Goal: Information Seeking & Learning: Learn about a topic

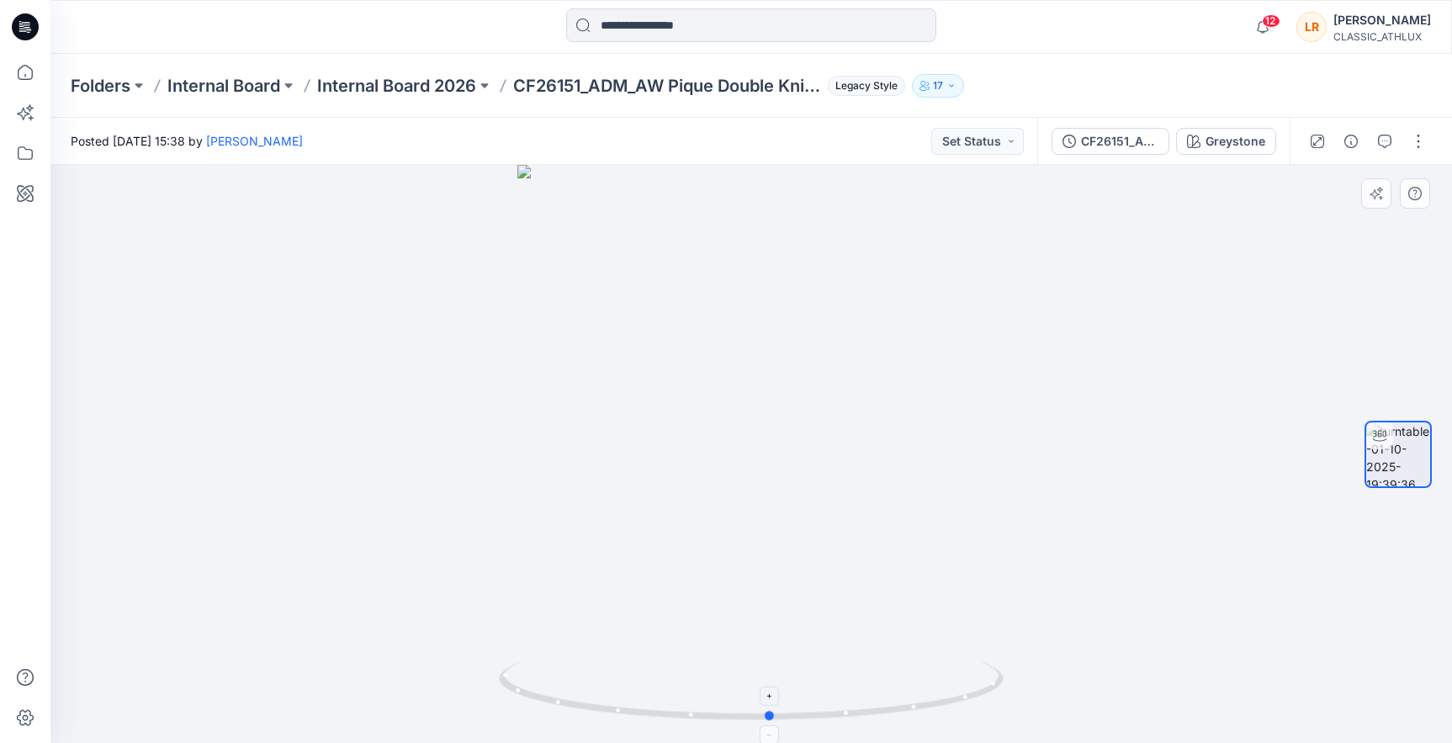
drag, startPoint x: 751, startPoint y: 714, endPoint x: 770, endPoint y: 721, distance: 20.5
click at [770, 721] on circle at bounding box center [770, 716] width 10 height 10
drag, startPoint x: 775, startPoint y: 717, endPoint x: 750, endPoint y: 715, distance: 24.5
click at [750, 715] on circle at bounding box center [754, 716] width 10 height 10
click at [1233, 144] on div "Greystone" at bounding box center [1235, 141] width 60 height 19
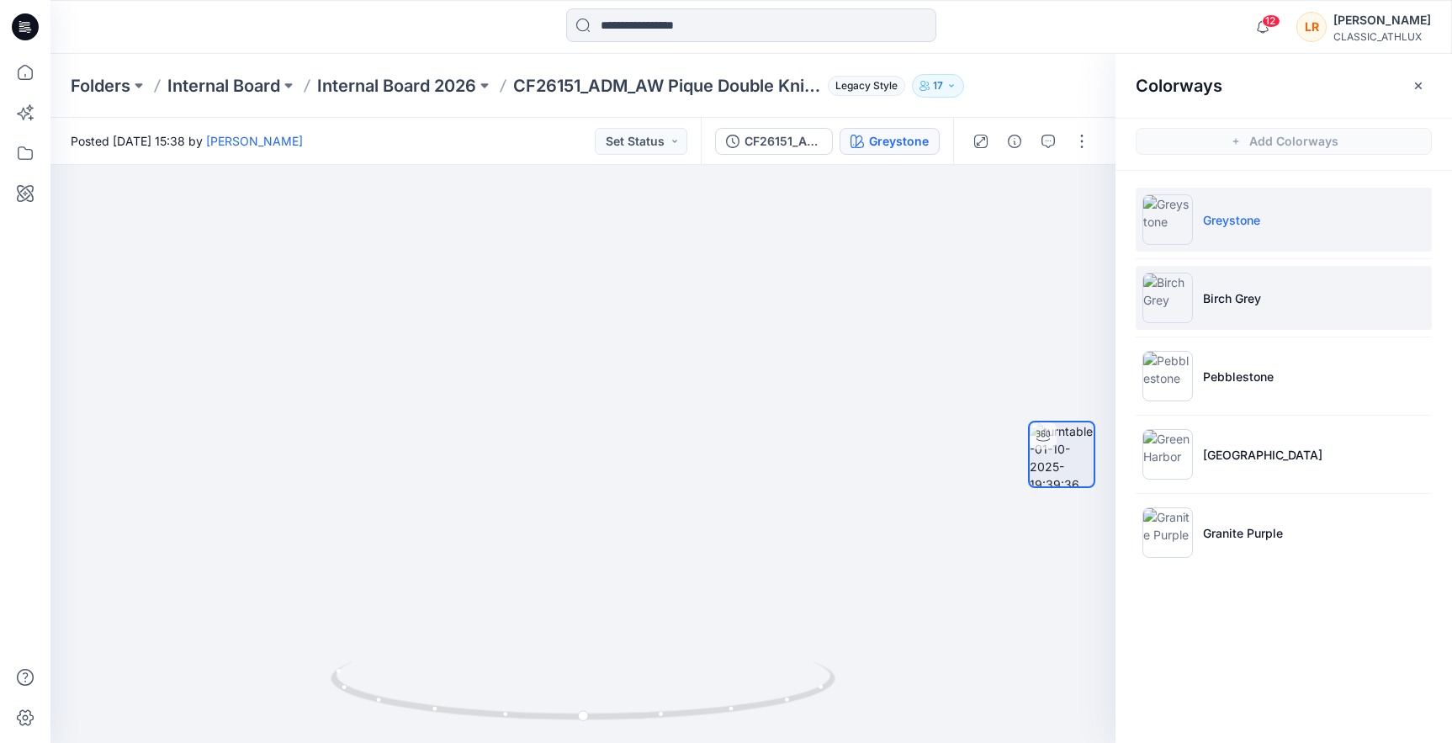
click at [1238, 302] on p "Birch Grey" at bounding box center [1232, 298] width 58 height 18
drag, startPoint x: 728, startPoint y: 709, endPoint x: 715, endPoint y: 698, distance: 17.3
click at [715, 698] on icon at bounding box center [585, 692] width 509 height 63
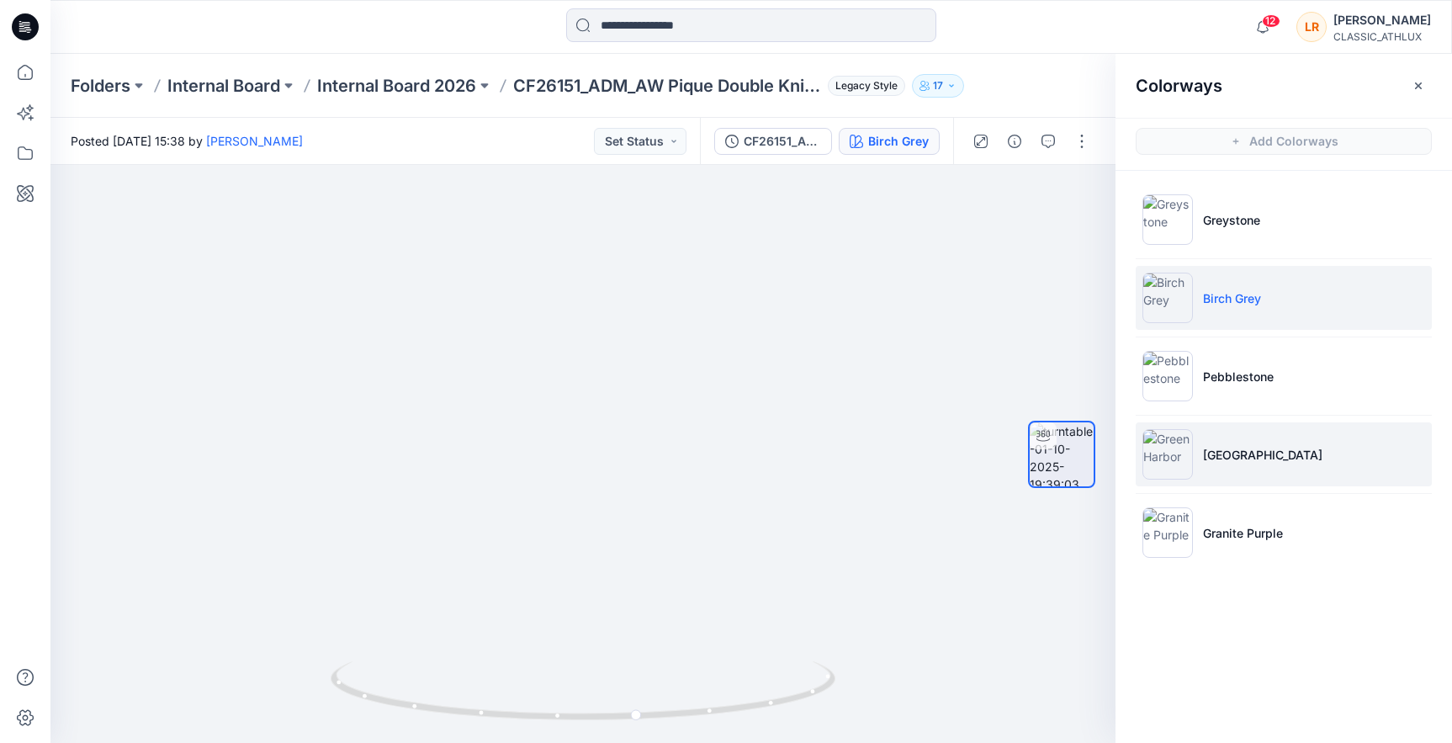
click at [1219, 452] on p "[GEOGRAPHIC_DATA]" at bounding box center [1262, 455] width 119 height 18
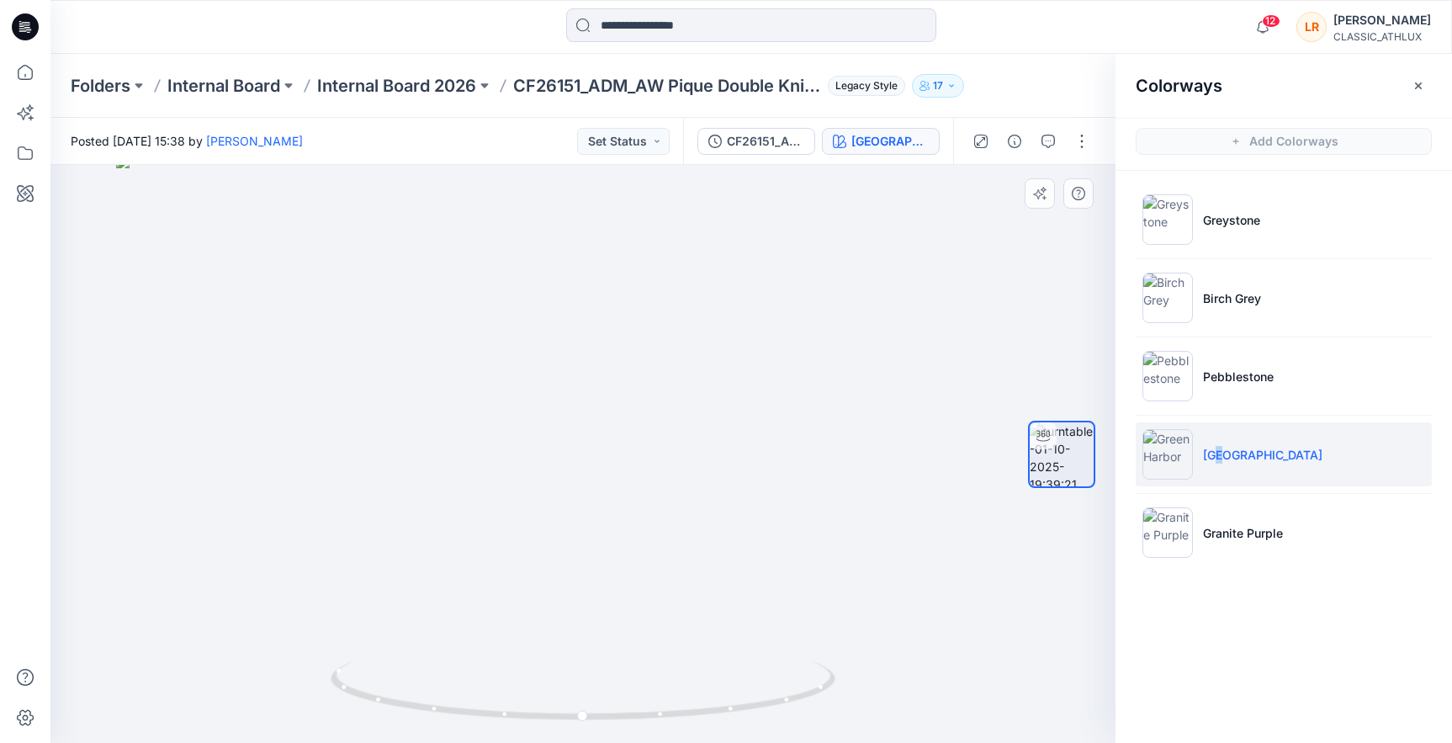
drag, startPoint x: 621, startPoint y: 304, endPoint x: 624, endPoint y: 563, distance: 259.9
click at [624, 563] on img at bounding box center [583, 449] width 934 height 588
drag, startPoint x: 595, startPoint y: 718, endPoint x: 912, endPoint y: 629, distance: 328.6
click at [655, 716] on circle at bounding box center [655, 714] width 10 height 10
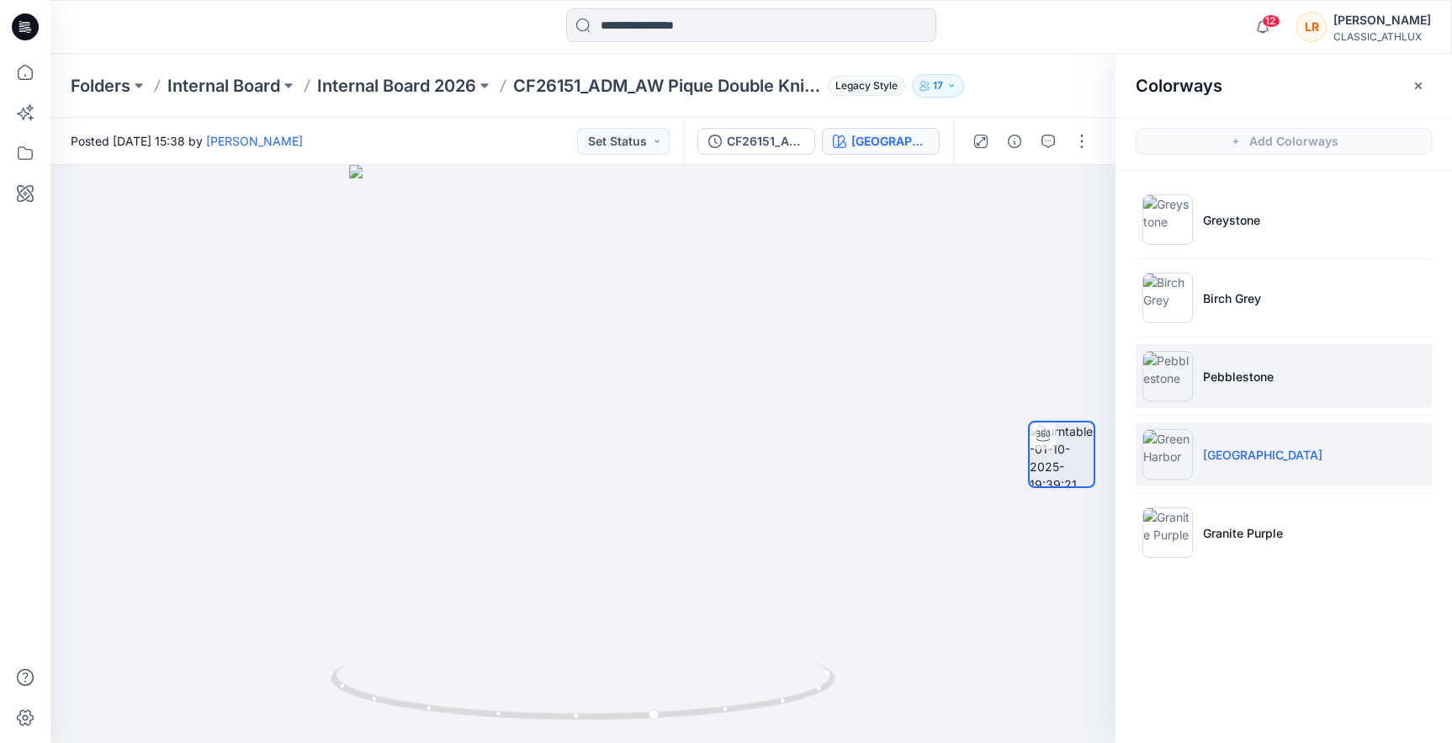
click at [1244, 379] on p "Pebblestone" at bounding box center [1238, 377] width 71 height 18
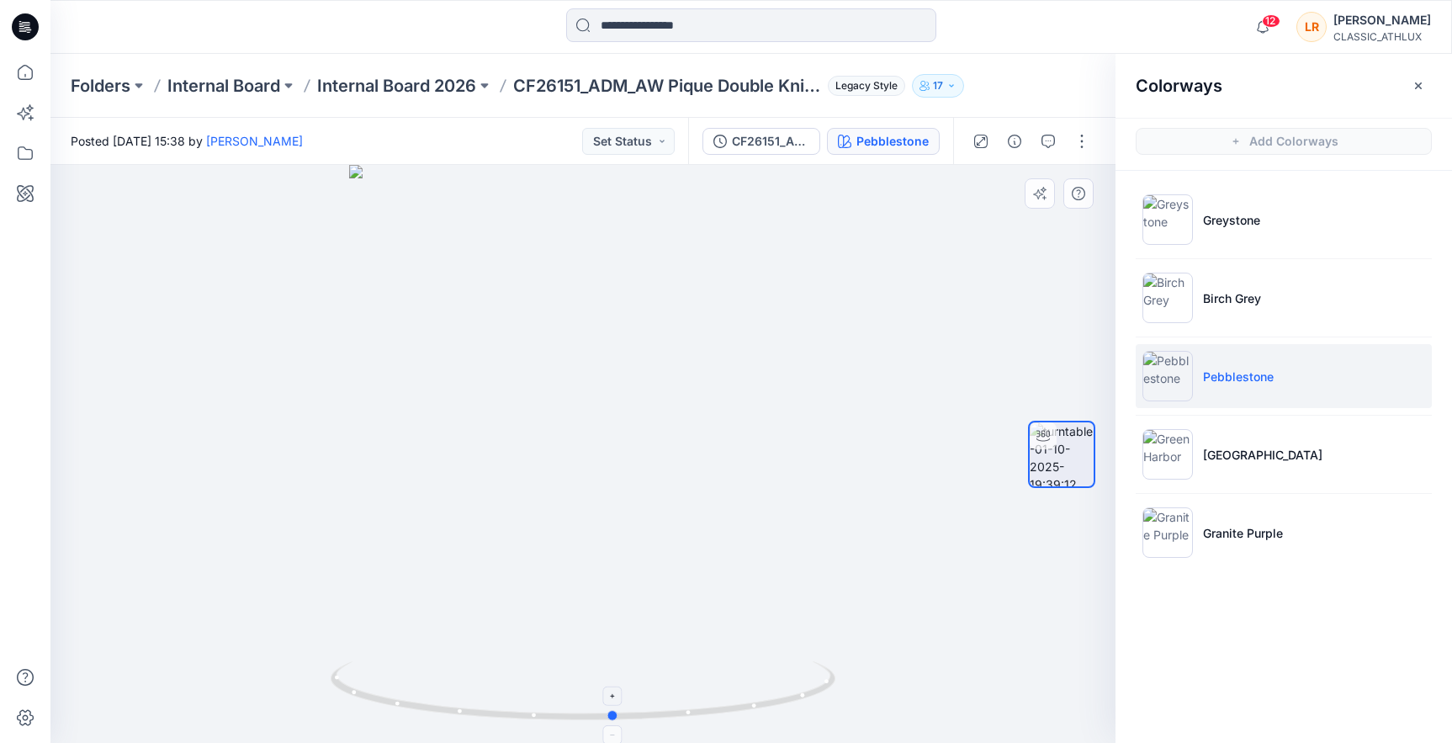
drag, startPoint x: 583, startPoint y: 717, endPoint x: 627, endPoint y: 706, distance: 45.9
click at [614, 712] on circle at bounding box center [614, 716] width 10 height 10
drag, startPoint x: 637, startPoint y: 717, endPoint x: 674, endPoint y: 718, distance: 36.2
click at [674, 718] on icon at bounding box center [585, 692] width 509 height 63
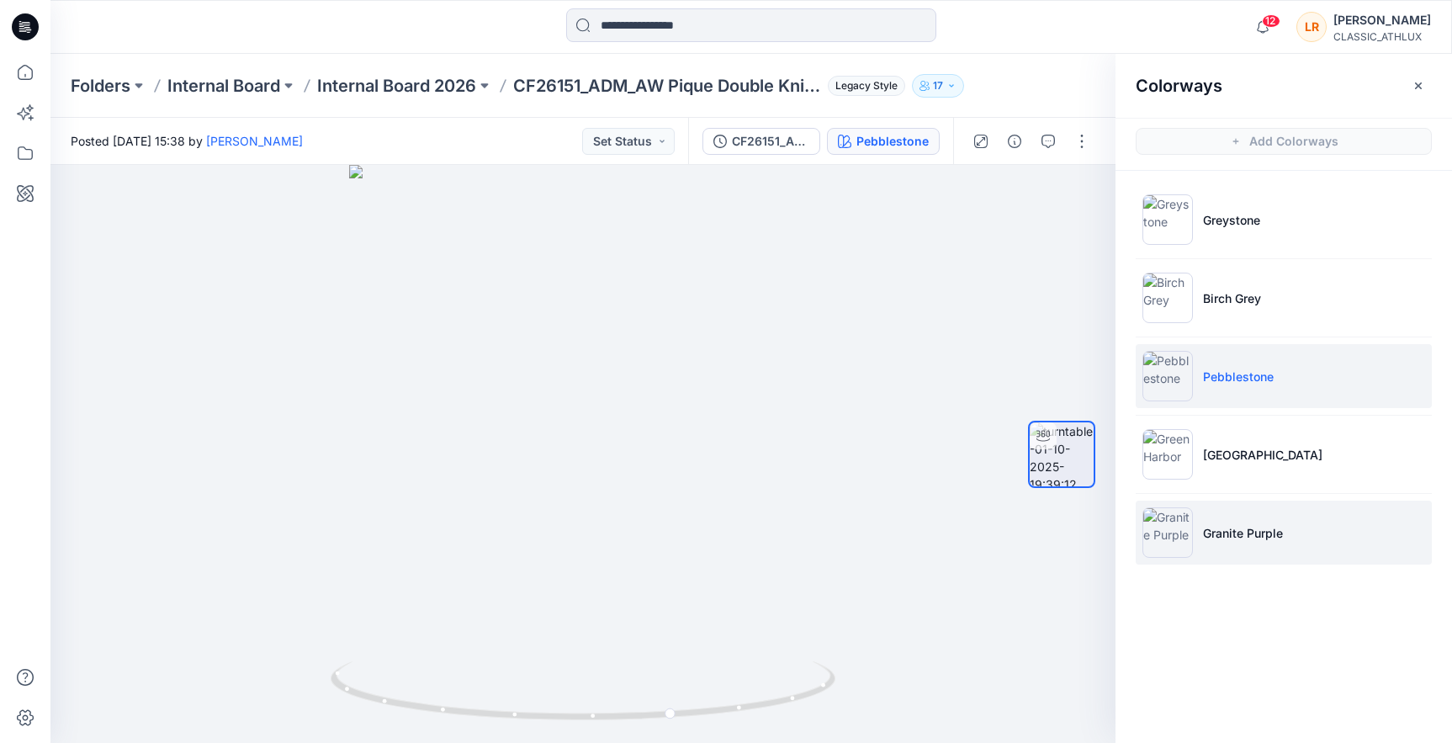
click at [1236, 537] on p "Granite Purple" at bounding box center [1243, 533] width 80 height 18
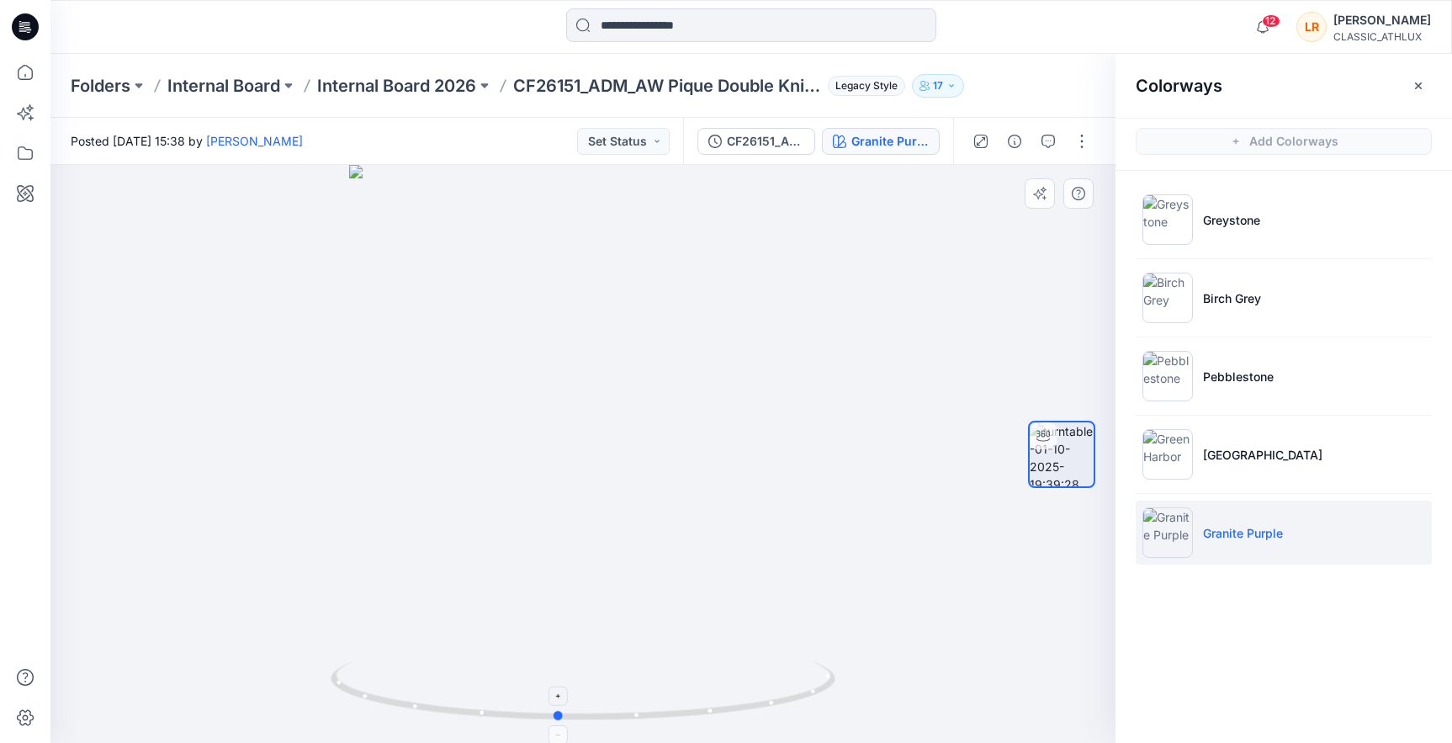
drag, startPoint x: 606, startPoint y: 720, endPoint x: 606, endPoint y: 700, distance: 20.2
click at [558, 708] on icon at bounding box center [585, 692] width 509 height 63
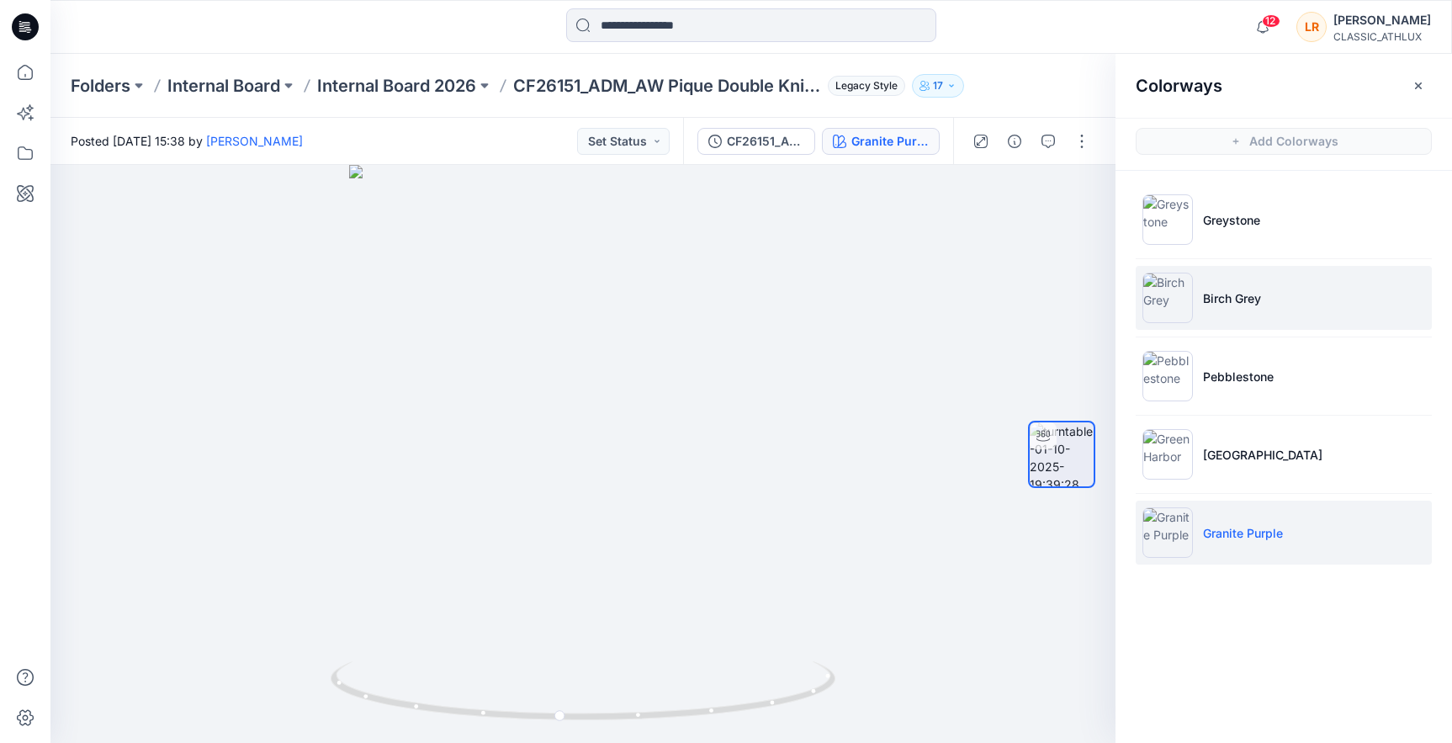
click at [1230, 288] on li "Birch Grey" at bounding box center [1283, 298] width 296 height 64
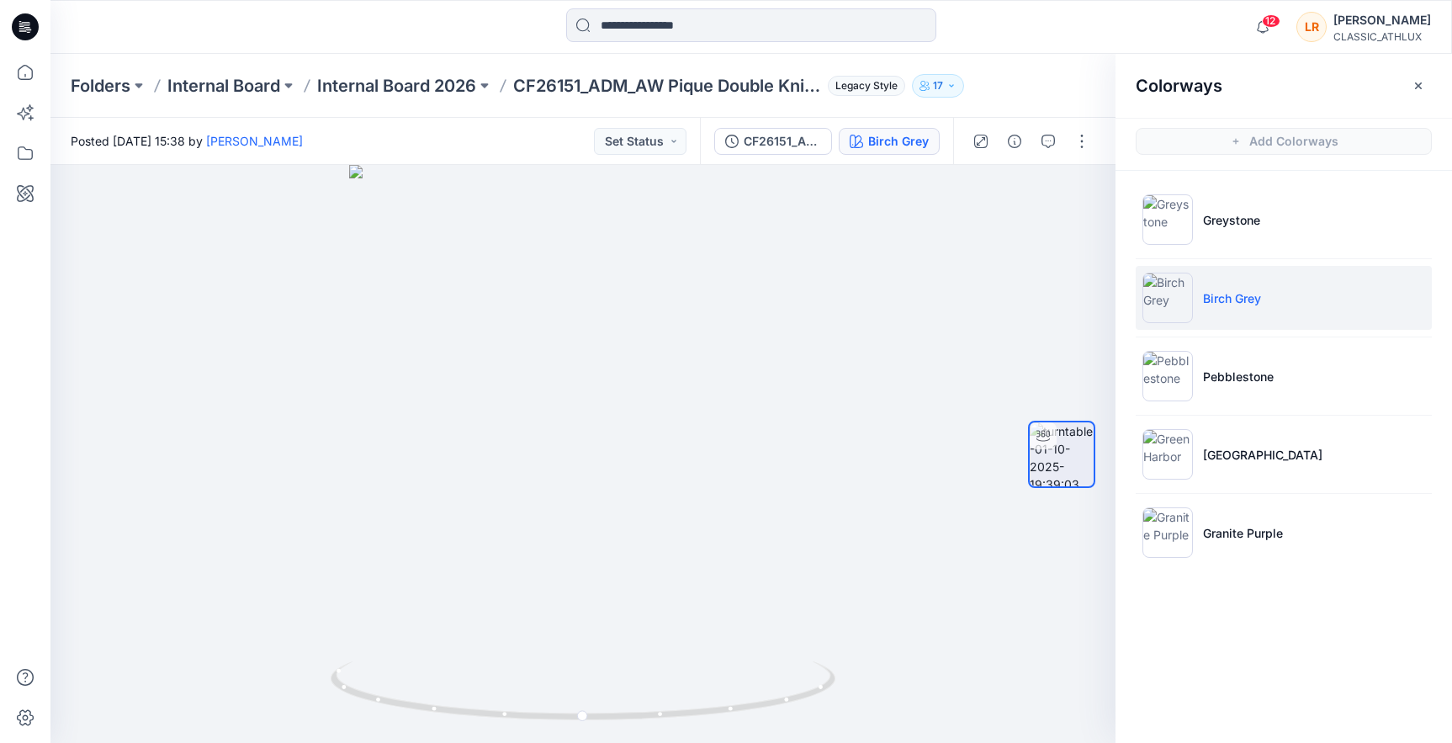
click at [1231, 187] on ul "Greystone Birch Grey Pebblestone Green Harbor Granite Purple" at bounding box center [1283, 376] width 336 height 410
click at [1227, 214] on p "Greystone" at bounding box center [1231, 220] width 57 height 18
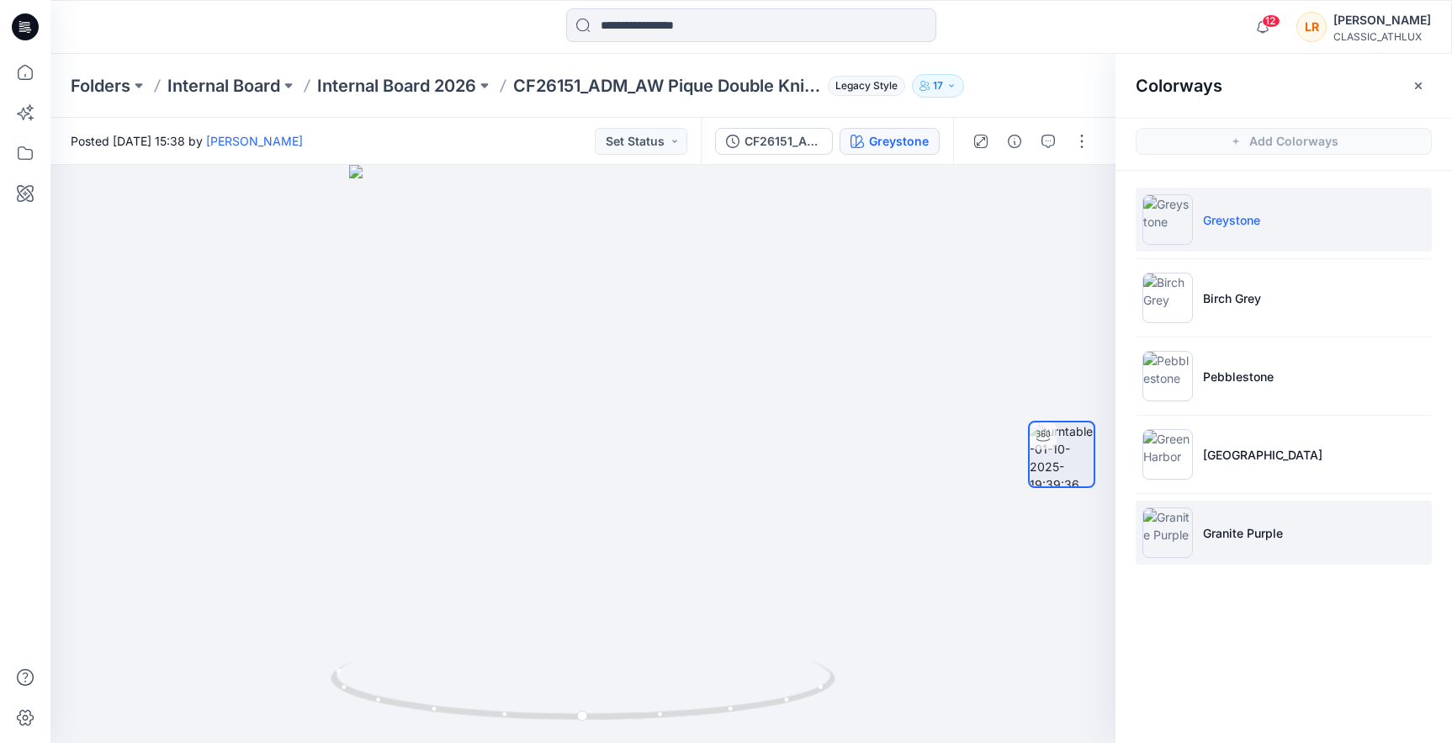
click at [1259, 533] on p "Granite Purple" at bounding box center [1243, 533] width 80 height 18
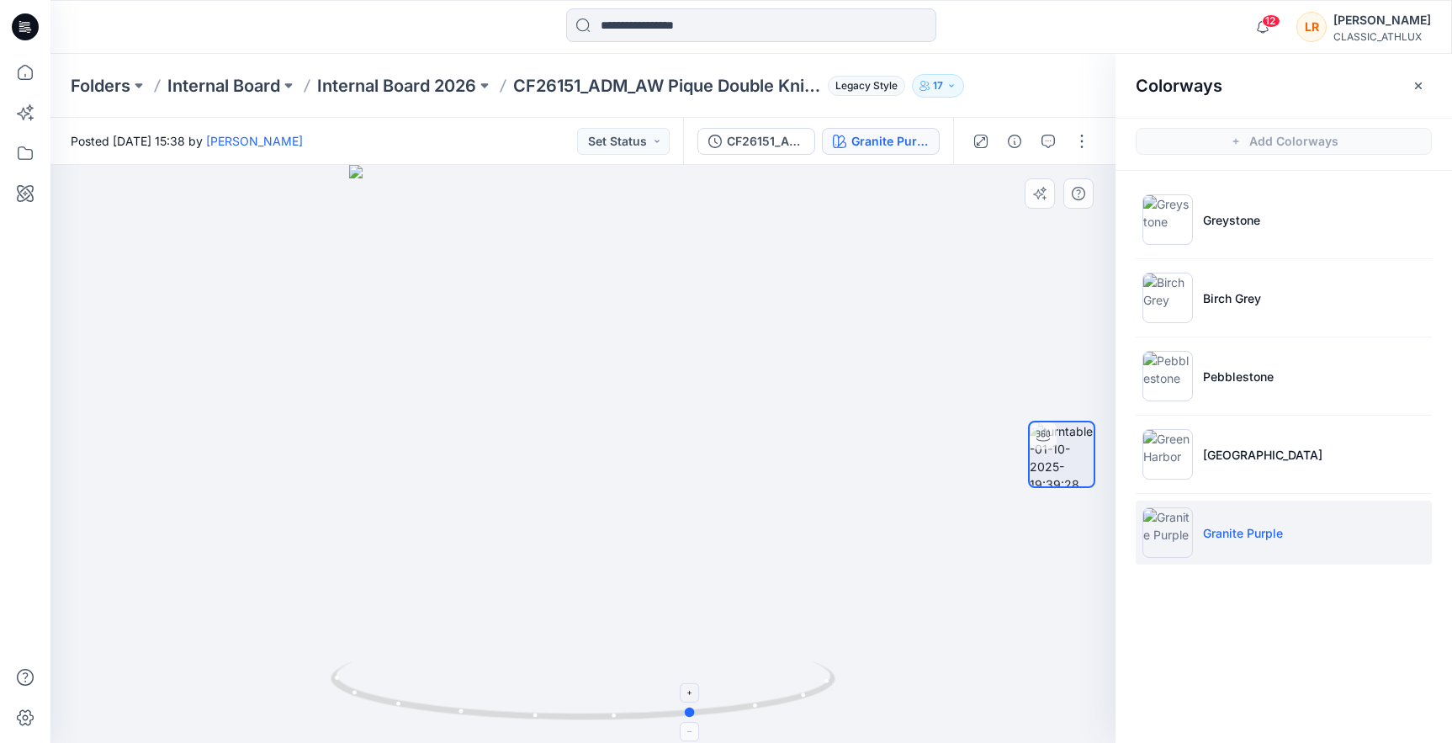
drag, startPoint x: 583, startPoint y: 715, endPoint x: 694, endPoint y: 713, distance: 111.0
click at [694, 713] on circle at bounding box center [691, 712] width 10 height 10
click at [298, 461] on div at bounding box center [582, 454] width 1065 height 578
drag, startPoint x: 620, startPoint y: 715, endPoint x: 767, endPoint y: 728, distance: 147.8
drag, startPoint x: 668, startPoint y: 719, endPoint x: 912, endPoint y: 675, distance: 247.8
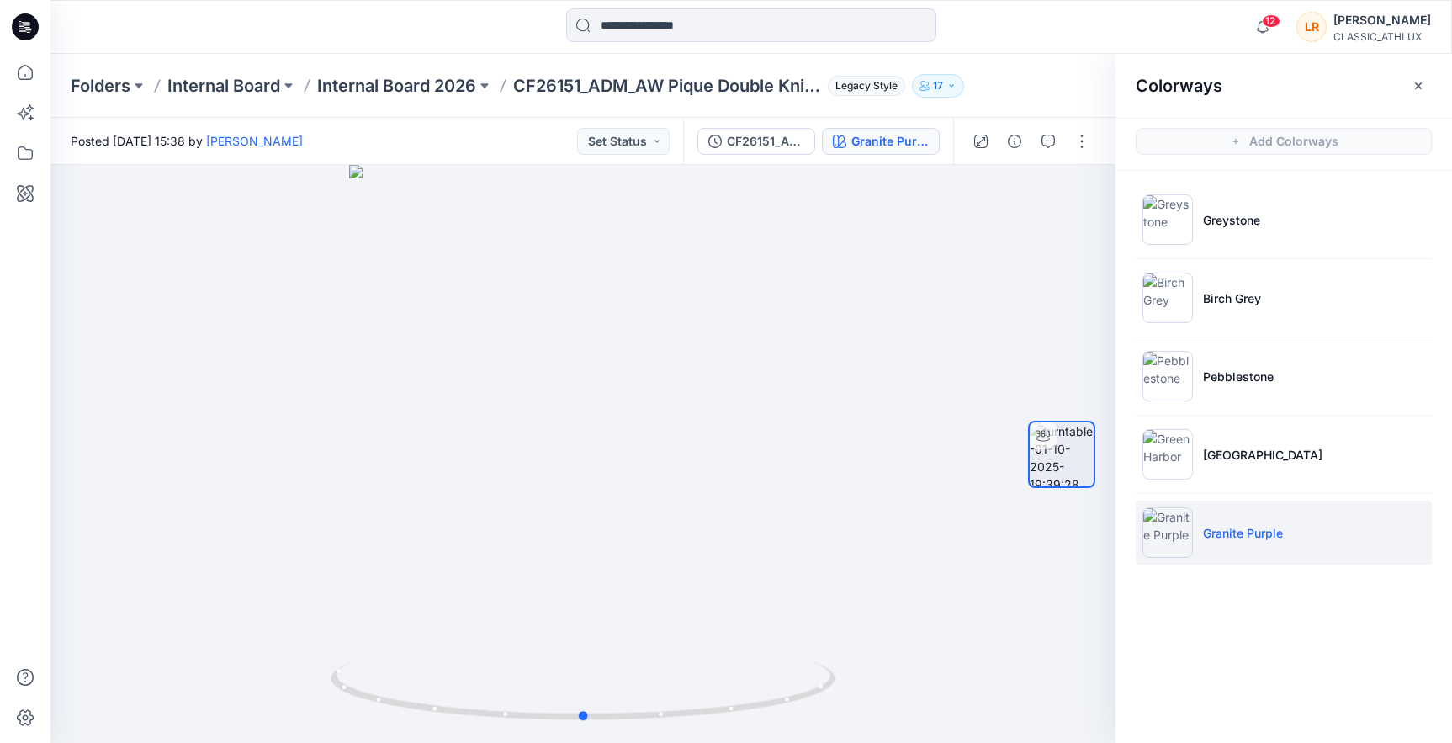
click at [912, 675] on div at bounding box center [582, 454] width 1065 height 578
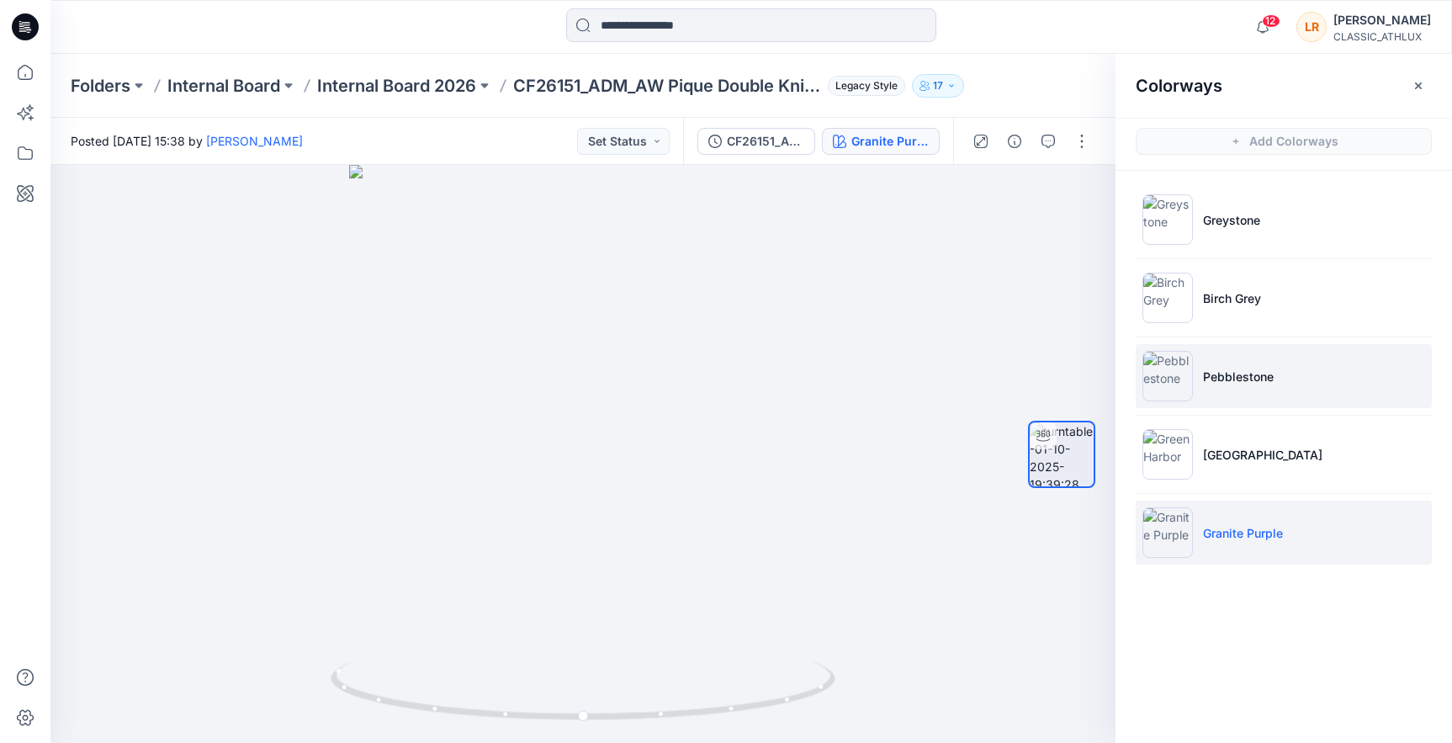
click at [1232, 379] on p "Pebblestone" at bounding box center [1238, 377] width 71 height 18
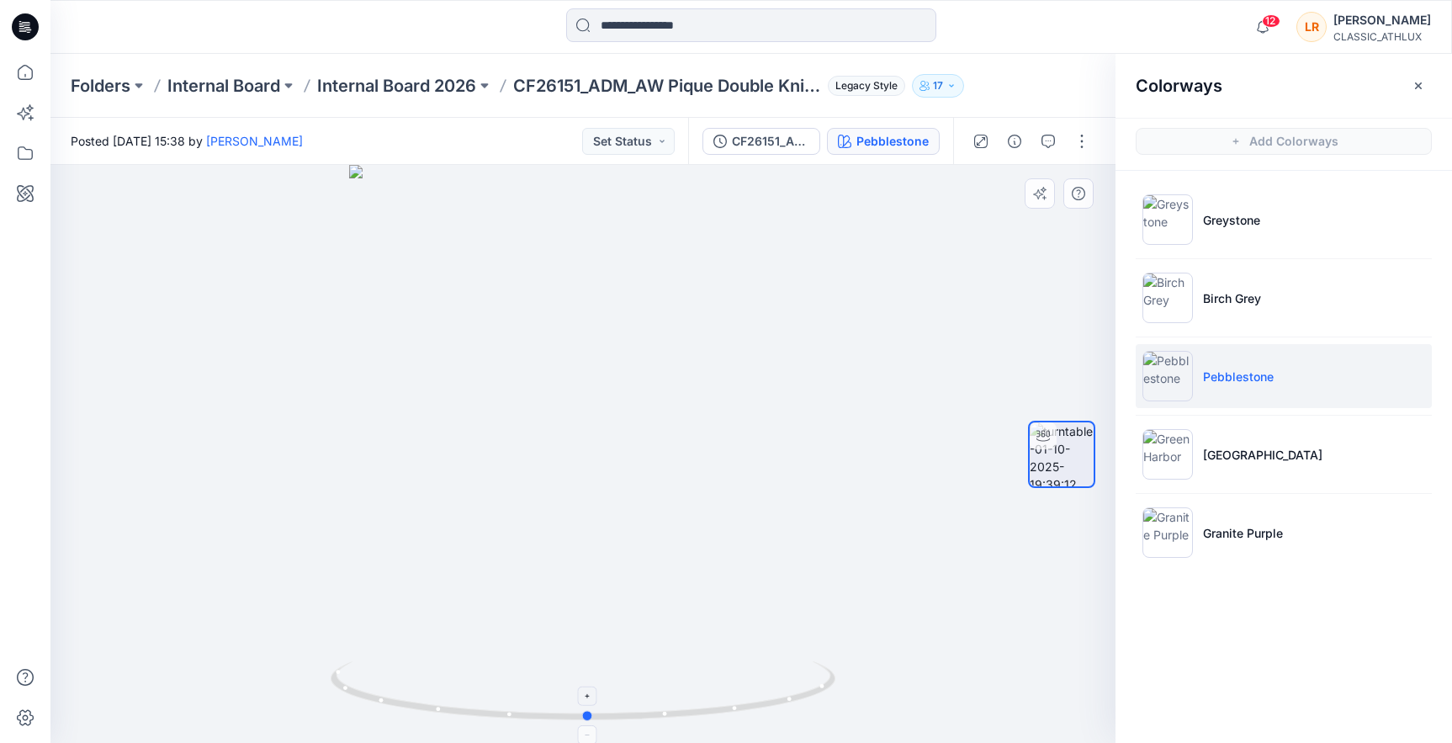
drag, startPoint x: 737, startPoint y: 717, endPoint x: 627, endPoint y: 712, distance: 110.3
click at [627, 712] on icon at bounding box center [585, 692] width 509 height 63
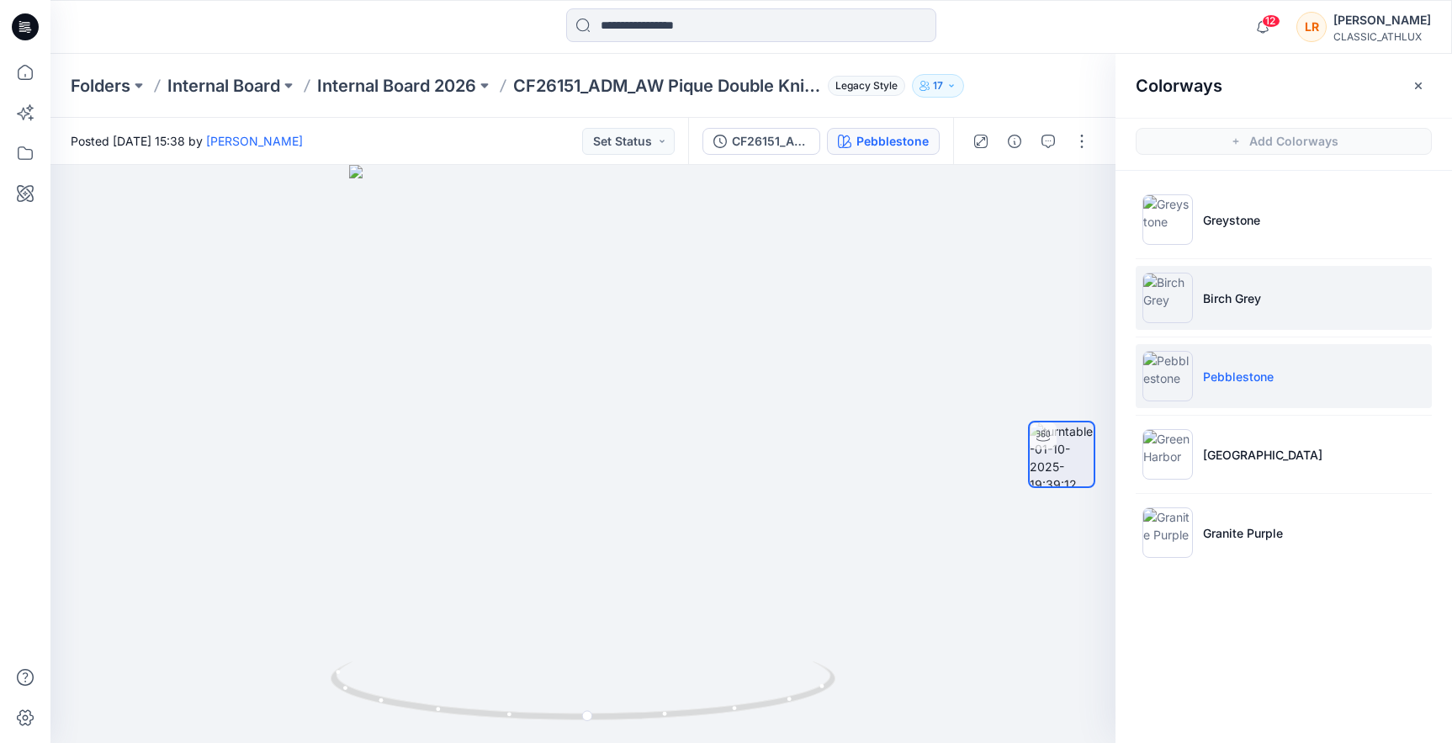
click at [1334, 299] on li "Birch Grey" at bounding box center [1283, 298] width 296 height 64
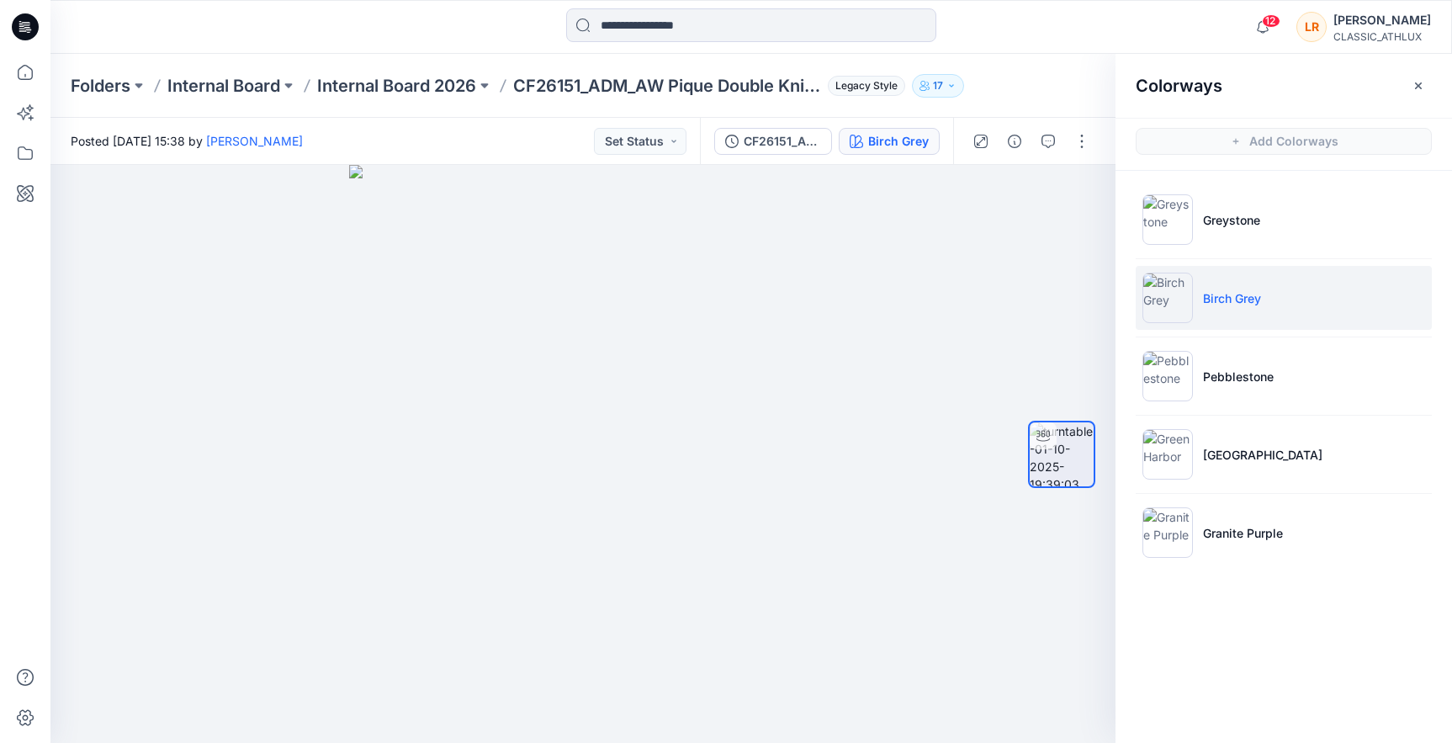
click at [1045, 74] on div "Folders Internal Board Internal Board 2026 CF26151_ADM_AW Pique Double Knit FZ …" at bounding box center [686, 86] width 1230 height 24
click at [1097, 694] on div at bounding box center [582, 454] width 1065 height 578
click at [1064, 36] on div at bounding box center [750, 26] width 701 height 37
